Goal: Transaction & Acquisition: Purchase product/service

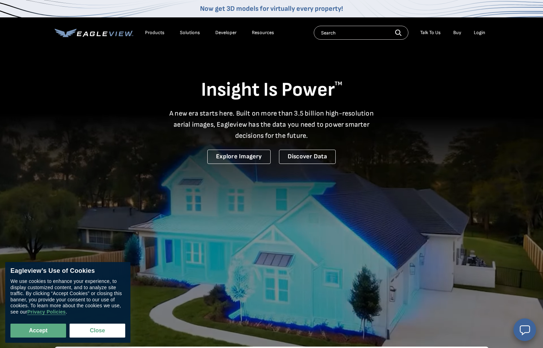
click at [50, 320] on div "Accept Close" at bounding box center [67, 326] width 115 height 23
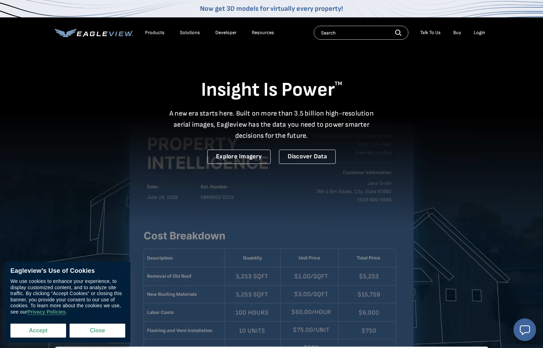
click at [44, 330] on button "Accept" at bounding box center [38, 331] width 56 height 14
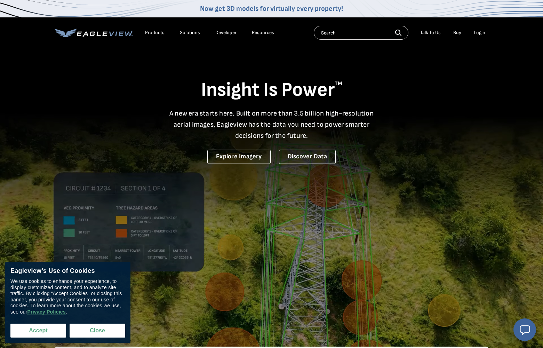
checkbox input "true"
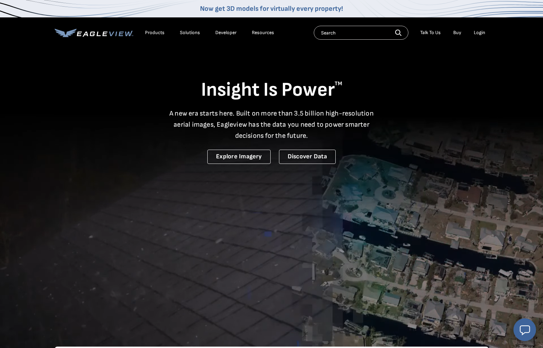
click at [483, 29] on li "Login" at bounding box center [480, 33] width 18 height 10
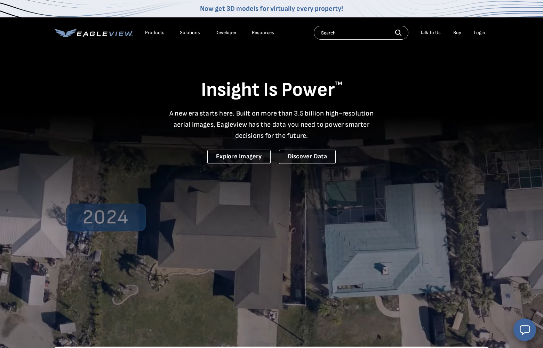
click at [481, 32] on div "Login" at bounding box center [479, 33] width 11 height 6
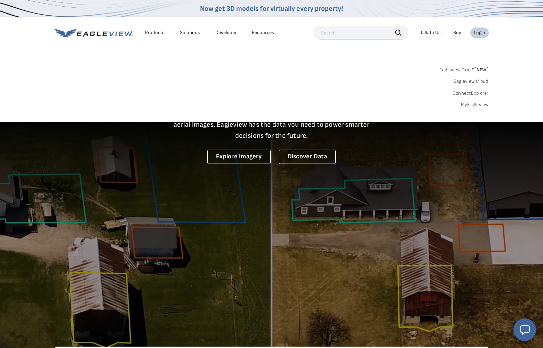
click at [480, 34] on div "Login" at bounding box center [479, 33] width 11 height 6
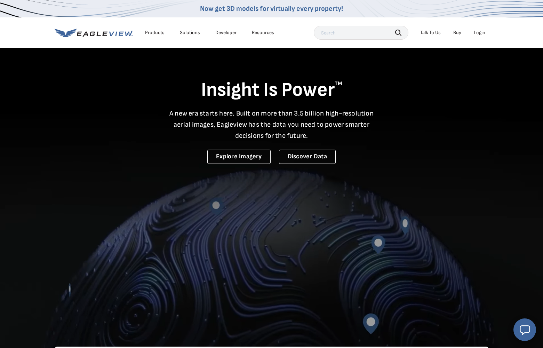
click at [481, 33] on div "Login" at bounding box center [479, 33] width 11 height 6
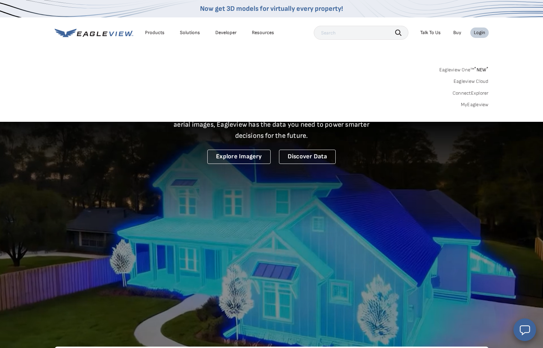
click at [469, 103] on link "MyEagleview" at bounding box center [475, 105] width 28 height 6
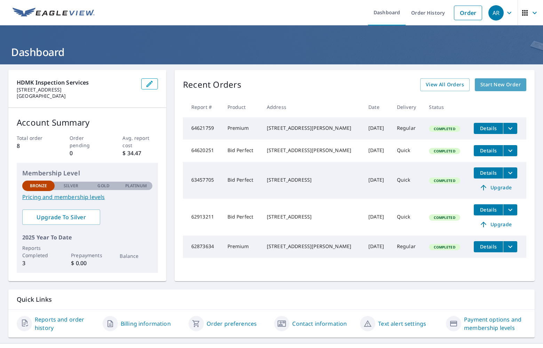
click at [479, 86] on link "Start New Order" at bounding box center [501, 84] width 52 height 13
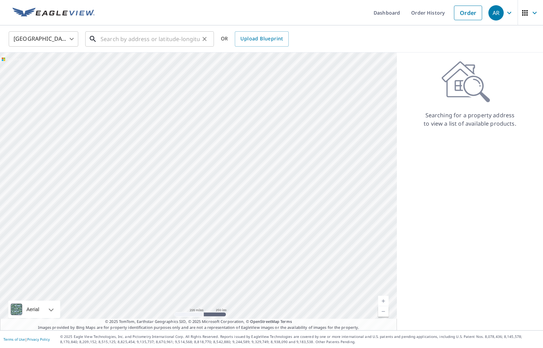
click at [142, 41] on input "text" at bounding box center [150, 38] width 99 height 19
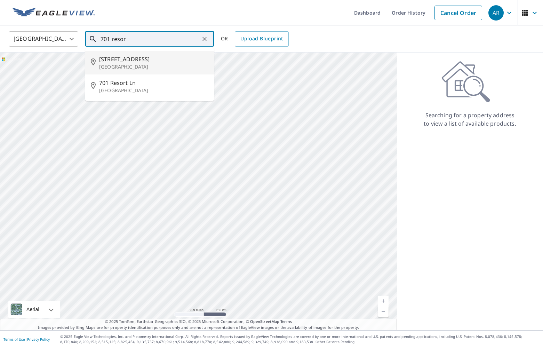
scroll to position [0, 0]
click at [157, 65] on p "[GEOGRAPHIC_DATA]" at bounding box center [153, 66] width 109 height 7
type input "[STREET_ADDRESS]"
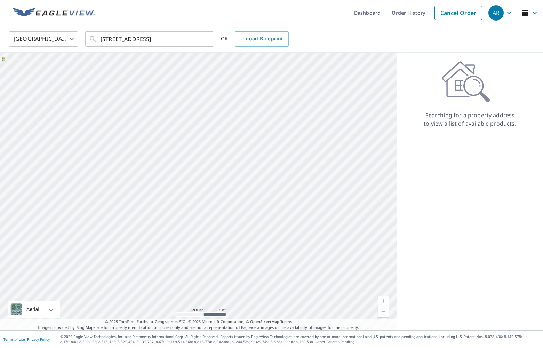
scroll to position [0, 0]
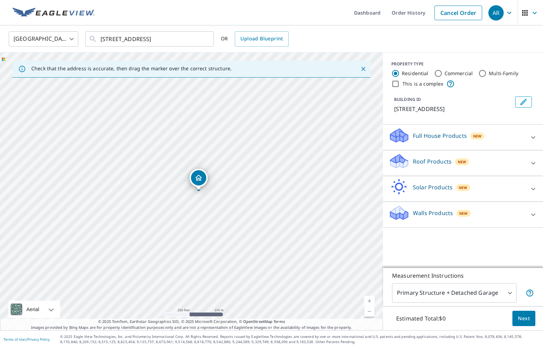
click at [531, 160] on icon at bounding box center [533, 163] width 8 height 8
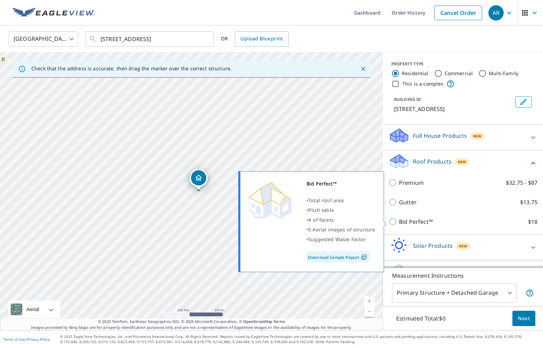
scroll to position [2, 0]
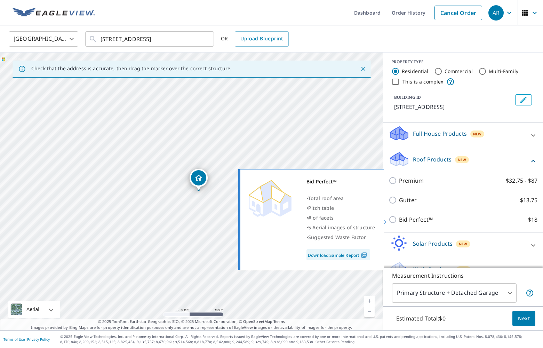
click at [411, 220] on p "Bid Perfect™" at bounding box center [416, 219] width 34 height 8
click at [399, 220] on input "Bid Perfect™ $18" at bounding box center [394, 219] width 10 height 8
checkbox input "true"
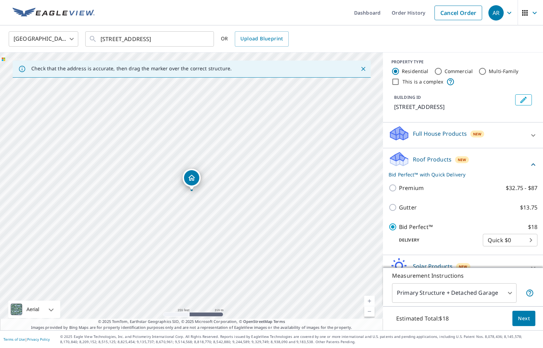
click at [529, 237] on body "AR AR Dashboard Order History Cancel Order AR [GEOGRAPHIC_DATA] [GEOGRAPHIC_DAT…" at bounding box center [271, 174] width 543 height 348
click at [529, 237] on li "Quick $0" at bounding box center [510, 240] width 55 height 13
click at [529, 315] on span "Next" at bounding box center [524, 318] width 12 height 9
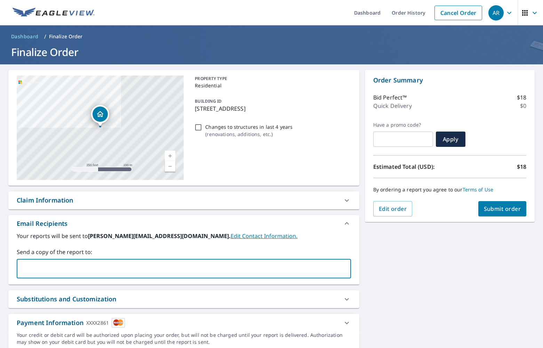
click at [128, 262] on input "text" at bounding box center [179, 268] width 318 height 13
type input "[EMAIL_ADDRESS][DOMAIN_NAME]"
drag, startPoint x: 80, startPoint y: 266, endPoint x: 76, endPoint y: 267, distance: 4.5
click at [79, 266] on div "[EMAIL_ADDRESS][DOMAIN_NAME] ​" at bounding box center [184, 268] width 335 height 19
click at [102, 268] on icon at bounding box center [105, 269] width 6 height 8
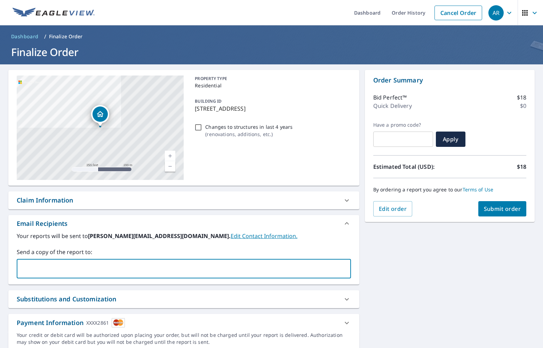
click at [92, 271] on input "text" at bounding box center [179, 268] width 318 height 13
type input "[EMAIL_ADDRESS][DOMAIN_NAME]"
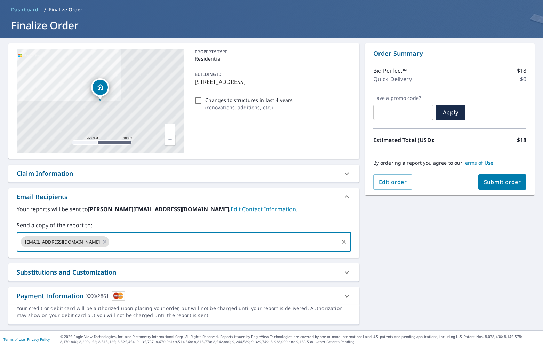
scroll to position [27, 0]
click at [503, 177] on button "Submit order" at bounding box center [503, 181] width 48 height 15
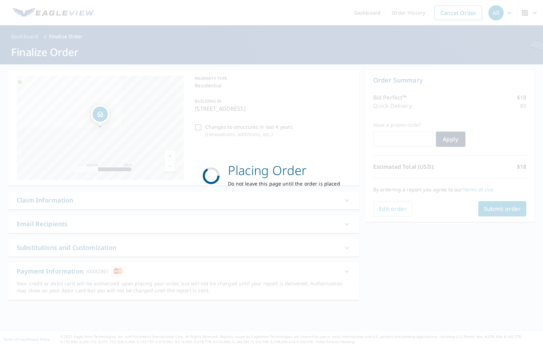
scroll to position [0, 0]
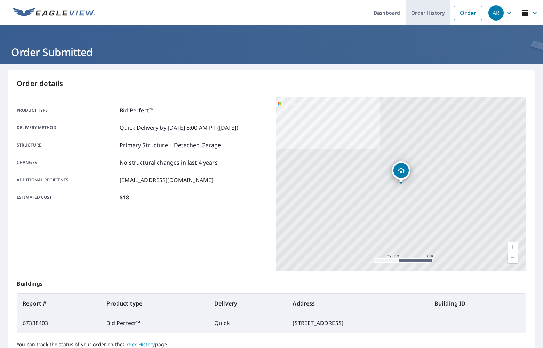
click at [420, 20] on link "Order History" at bounding box center [428, 12] width 45 height 25
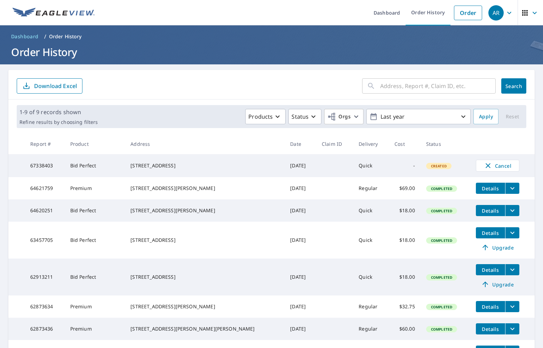
click at [90, 169] on td "Bid Perfect" at bounding box center [95, 165] width 61 height 23
click at [198, 163] on div "[STREET_ADDRESS]" at bounding box center [205, 165] width 149 height 7
click at [77, 168] on td "Bid Perfect" at bounding box center [95, 165] width 61 height 23
click at [21, 35] on span "Dashboard" at bounding box center [25, 36] width 28 height 7
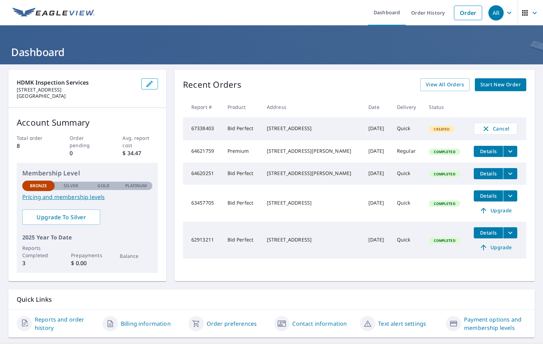
click at [88, 198] on link "Pricing and membership levels" at bounding box center [87, 197] width 130 height 8
click at [306, 121] on td "[STREET_ADDRESS]" at bounding box center [312, 128] width 102 height 23
click at [202, 130] on td "67338403" at bounding box center [202, 128] width 39 height 23
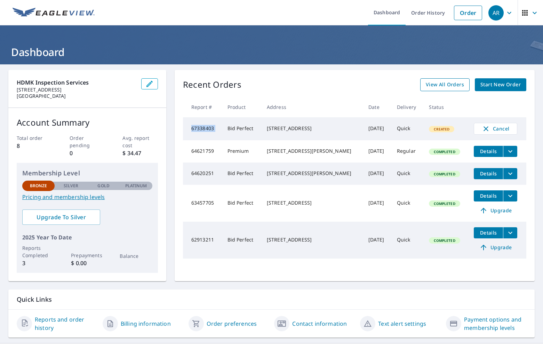
click at [448, 84] on span "View All Orders" at bounding box center [445, 84] width 38 height 9
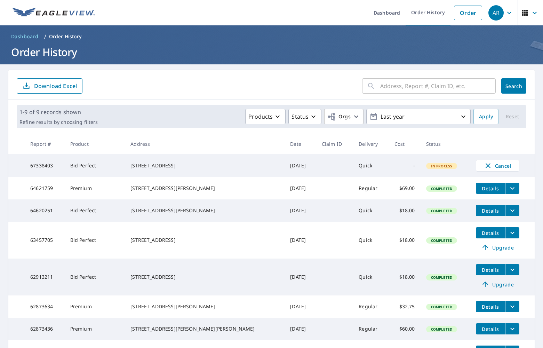
click at [188, 168] on div "[STREET_ADDRESS]" at bounding box center [205, 165] width 149 height 7
click at [157, 166] on div "[STREET_ADDRESS]" at bounding box center [205, 165] width 149 height 7
click at [433, 14] on link "Order History" at bounding box center [428, 12] width 45 height 25
click at [388, 14] on link "Dashboard" at bounding box center [387, 12] width 38 height 25
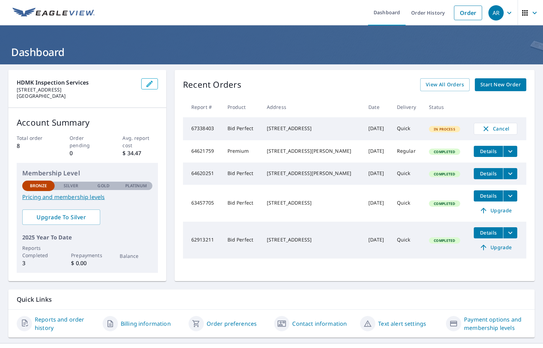
drag, startPoint x: 399, startPoint y: 132, endPoint x: 377, endPoint y: 134, distance: 21.7
click at [397, 132] on td "Quick" at bounding box center [408, 128] width 32 height 23
click at [445, 89] on link "View All Orders" at bounding box center [445, 84] width 49 height 13
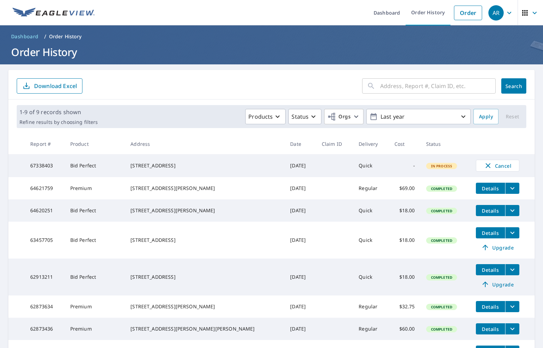
click at [179, 169] on div "[STREET_ADDRESS]" at bounding box center [205, 165] width 149 height 7
click at [44, 162] on td "67338403" at bounding box center [45, 165] width 40 height 23
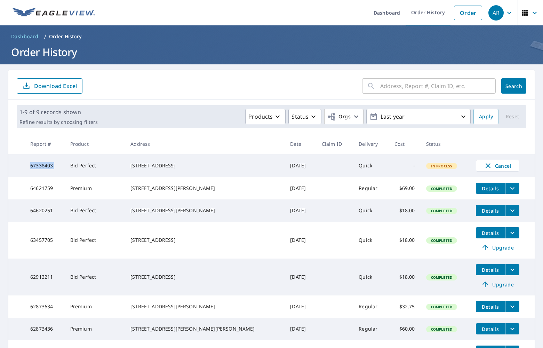
click at [44, 162] on td "67338403" at bounding box center [45, 165] width 40 height 23
click at [382, 18] on link "Dashboard" at bounding box center [387, 12] width 38 height 25
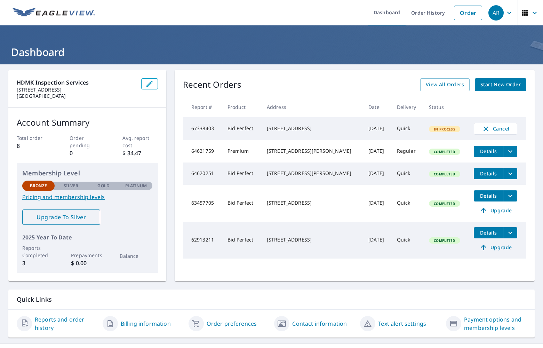
click at [73, 216] on span "Upgrade To Silver" at bounding box center [61, 217] width 67 height 8
click at [296, 129] on div "[STREET_ADDRESS]" at bounding box center [312, 128] width 91 height 7
drag, startPoint x: 221, startPoint y: 131, endPoint x: 237, endPoint y: 129, distance: 16.5
click at [222, 131] on td "67338403" at bounding box center [202, 128] width 39 height 23
click at [447, 87] on span "View All Orders" at bounding box center [445, 84] width 38 height 9
